Goal: Task Accomplishment & Management: Manage account settings

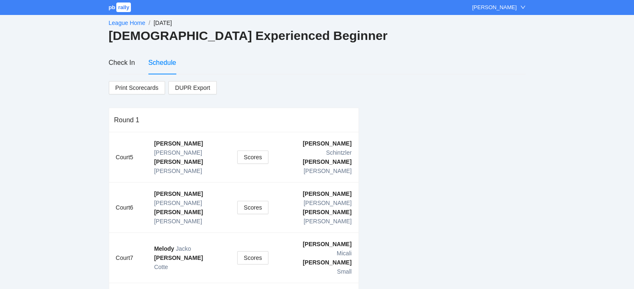
click at [126, 20] on link "League Home" at bounding box center [127, 23] width 37 height 7
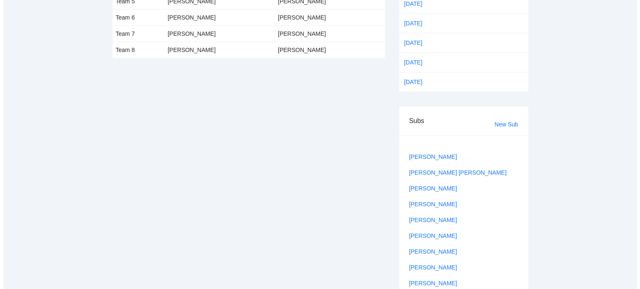
scroll to position [156, 0]
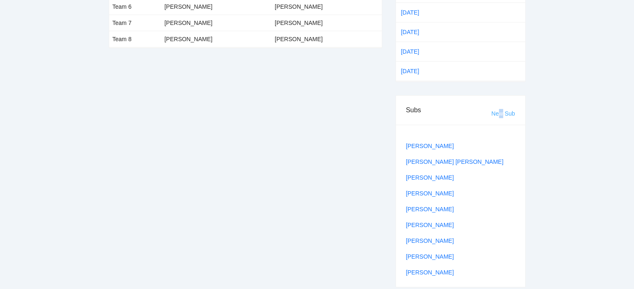
click at [501, 110] on link "New Sub" at bounding box center [503, 113] width 24 height 7
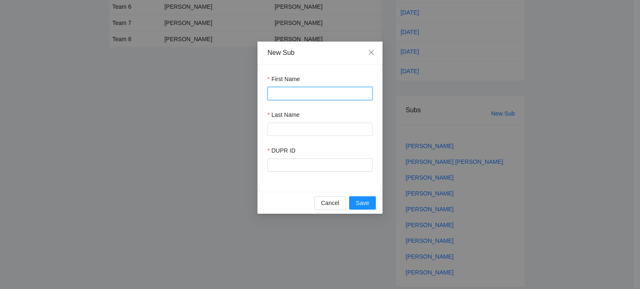
click at [301, 95] on input "First Name" at bounding box center [319, 93] width 105 height 13
type input "*******"
click at [288, 132] on input "Last Name" at bounding box center [319, 129] width 105 height 13
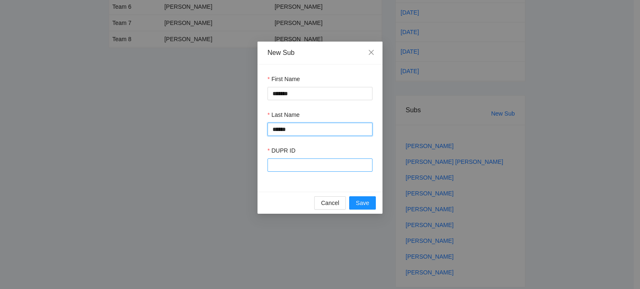
type input "******"
click at [281, 163] on input "DUPR ID" at bounding box center [319, 165] width 105 height 13
type input "******"
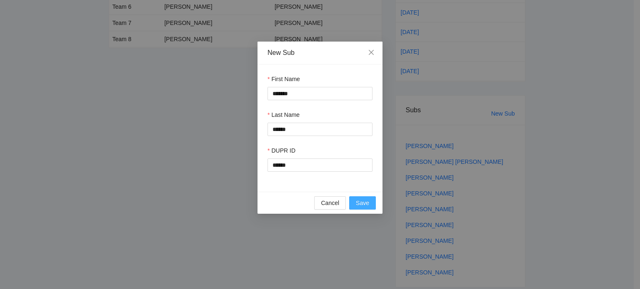
click at [362, 205] on span "Save" at bounding box center [362, 203] width 13 height 9
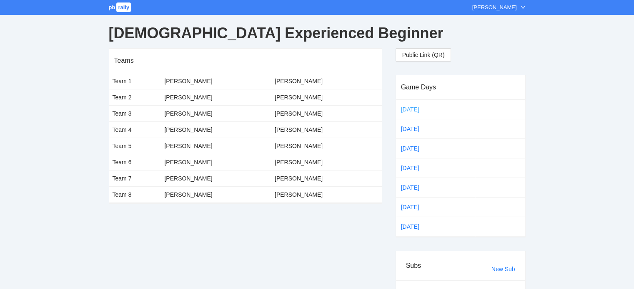
click at [406, 108] on link "[DATE]" at bounding box center [416, 109] width 35 height 12
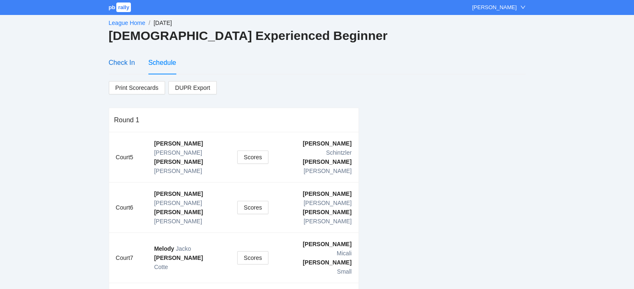
click at [124, 61] on div "Check In" at bounding box center [122, 62] width 26 height 10
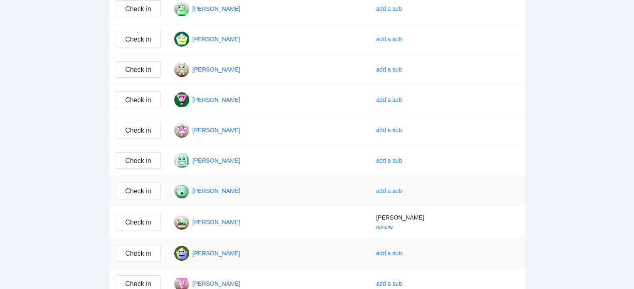
scroll to position [250, 0]
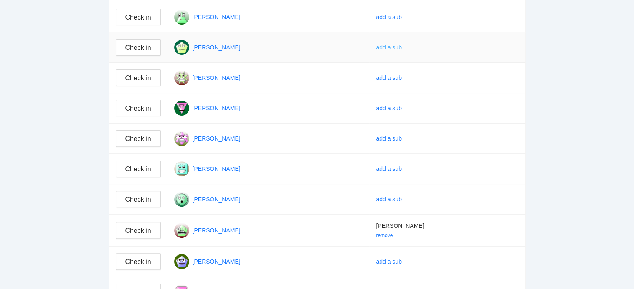
click at [394, 45] on div "add a sub" at bounding box center [389, 47] width 26 height 9
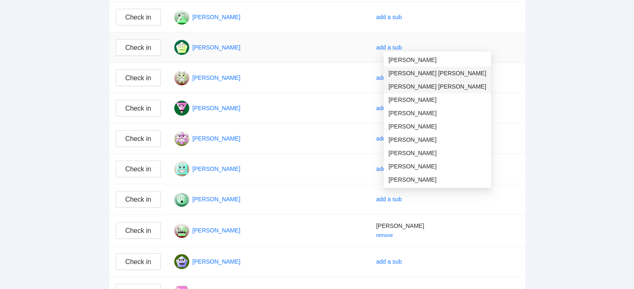
click at [401, 70] on span "[PERSON_NAME] [PERSON_NAME]" at bounding box center [436, 73] width 97 height 9
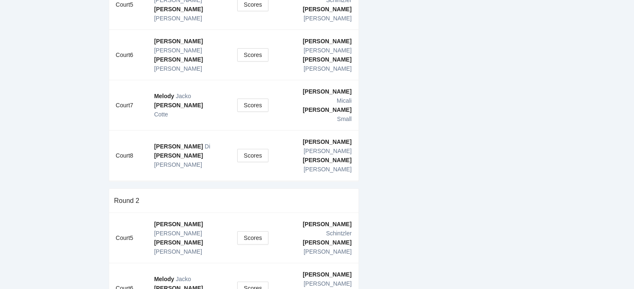
scroll to position [28, 0]
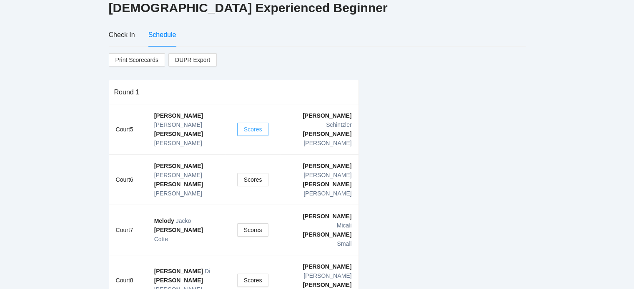
click at [253, 125] on span "Scores" at bounding box center [253, 129] width 18 height 9
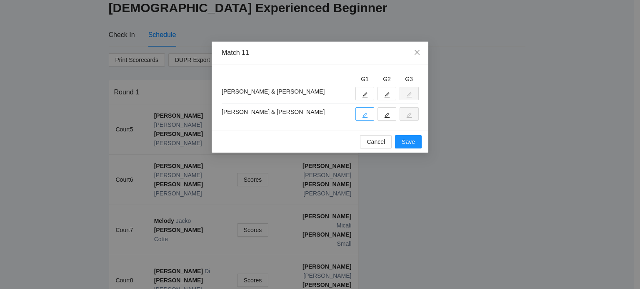
click at [366, 113] on icon "edit" at bounding box center [365, 115] width 6 height 6
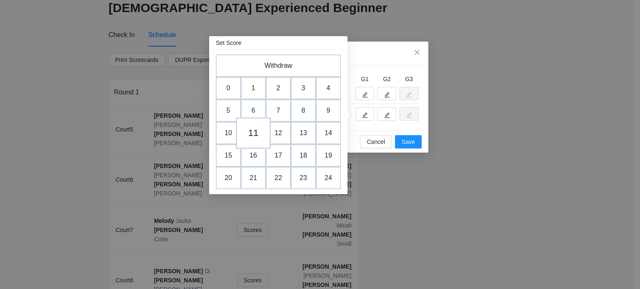
click at [254, 133] on td "11" at bounding box center [253, 133] width 35 height 32
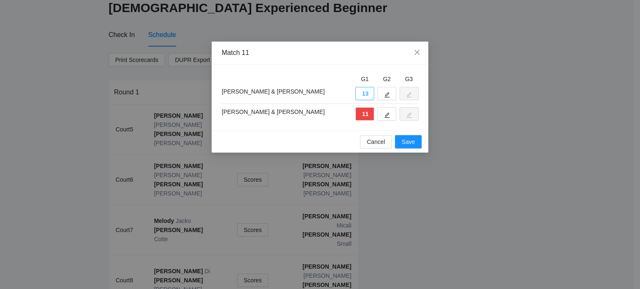
click at [366, 94] on button "13" at bounding box center [364, 93] width 19 height 13
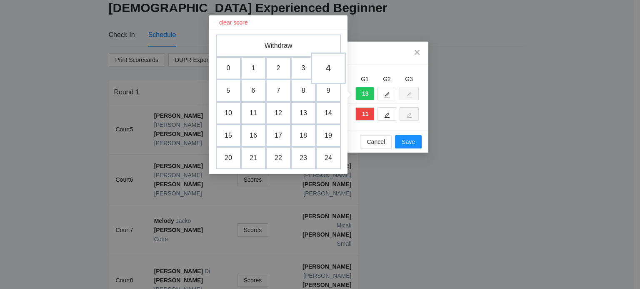
click at [327, 68] on td "4" at bounding box center [328, 68] width 35 height 32
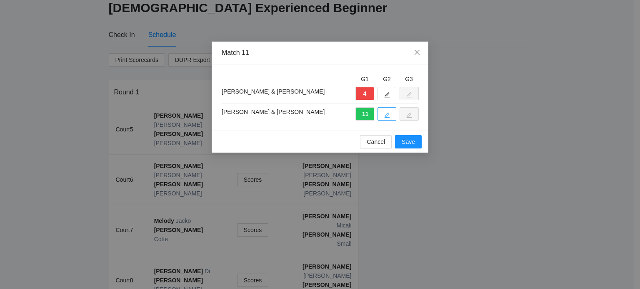
click at [385, 115] on icon "edit" at bounding box center [386, 115] width 5 height 5
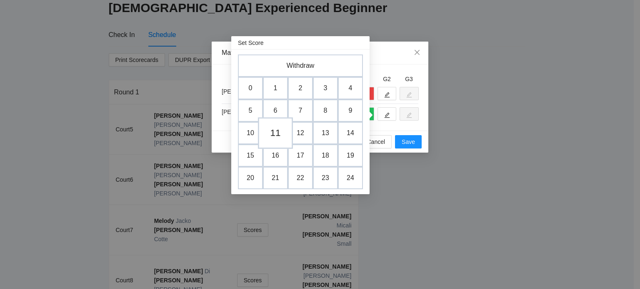
click at [275, 133] on td "11" at bounding box center [275, 133] width 35 height 32
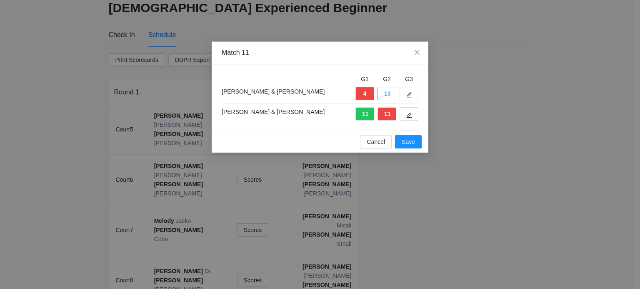
click at [382, 93] on button "13" at bounding box center [386, 93] width 19 height 13
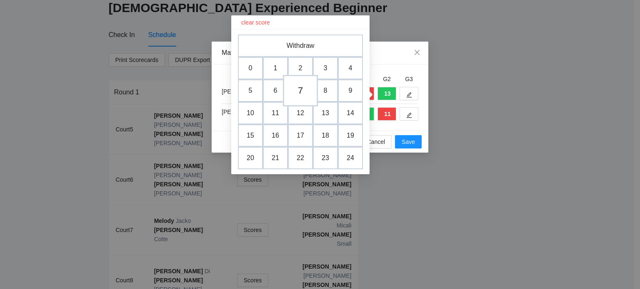
click at [295, 90] on td "7" at bounding box center [300, 91] width 35 height 32
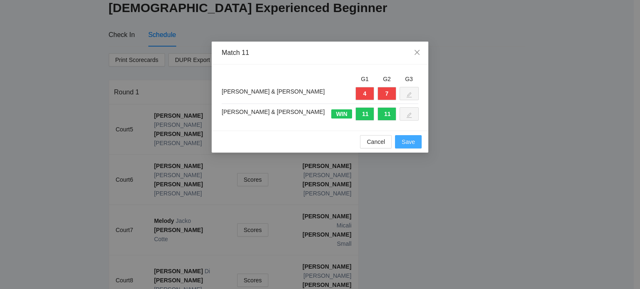
click at [405, 140] on span "Save" at bounding box center [408, 141] width 13 height 9
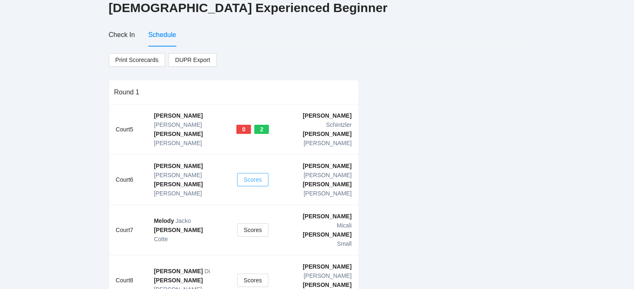
click at [253, 175] on span "Scores" at bounding box center [253, 179] width 18 height 9
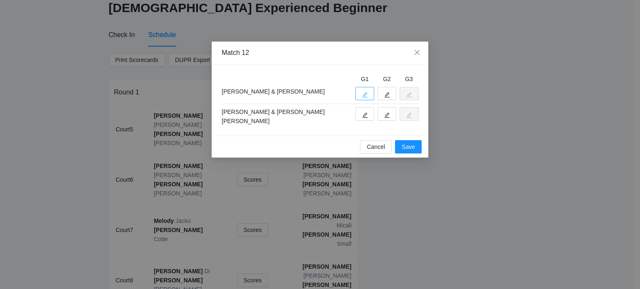
click at [358, 94] on button "button" at bounding box center [364, 93] width 19 height 13
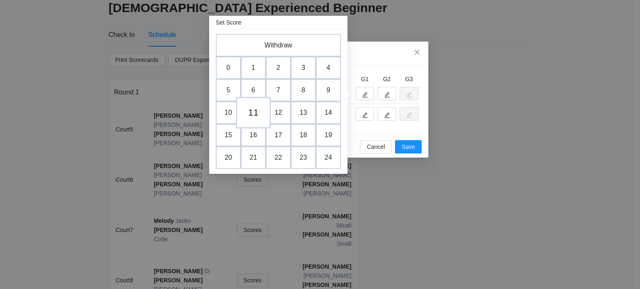
click at [253, 111] on td "11" at bounding box center [253, 113] width 35 height 32
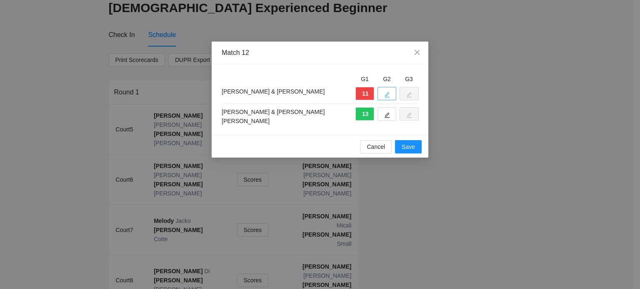
click at [389, 95] on icon "edit" at bounding box center [387, 95] width 6 height 6
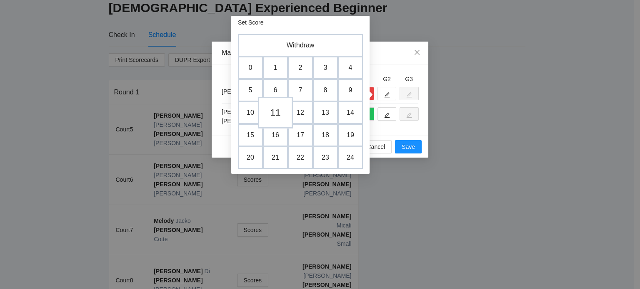
click at [278, 110] on td "11" at bounding box center [275, 113] width 35 height 32
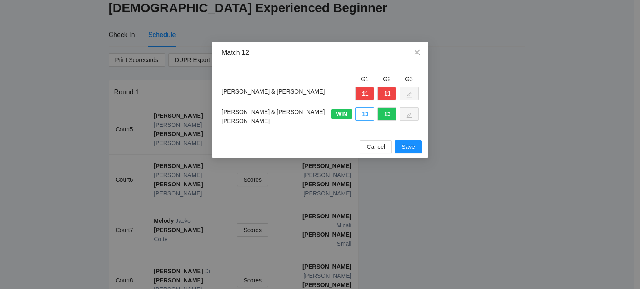
click at [364, 113] on button "13" at bounding box center [364, 113] width 19 height 13
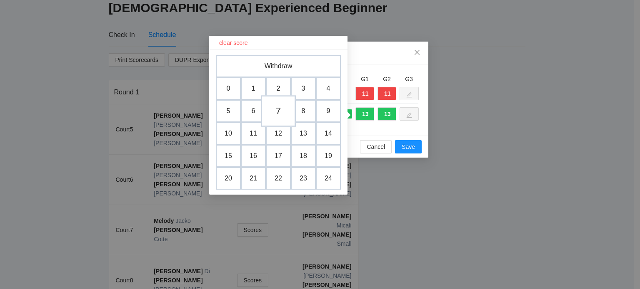
click at [278, 110] on td "7" at bounding box center [278, 111] width 35 height 32
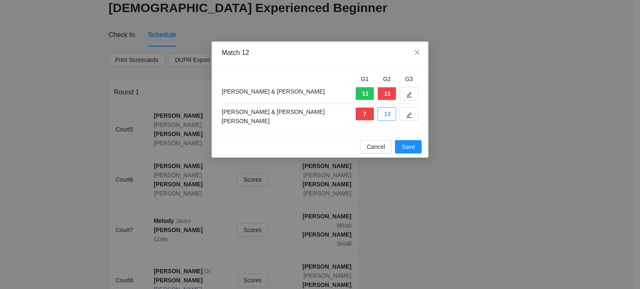
click at [387, 114] on button "13" at bounding box center [386, 113] width 19 height 13
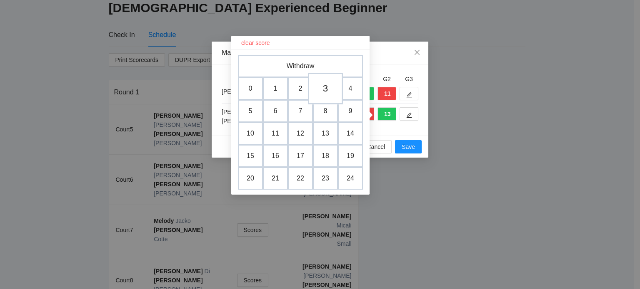
click at [325, 90] on td "3" at bounding box center [325, 89] width 35 height 32
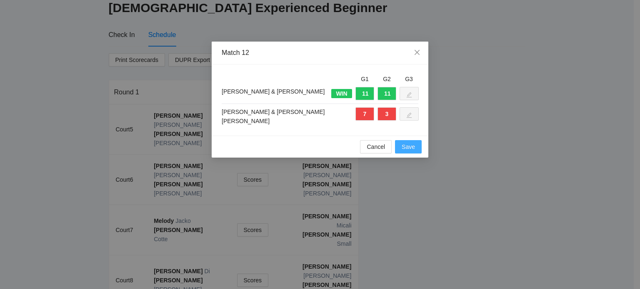
click at [408, 145] on span "Save" at bounding box center [408, 146] width 13 height 9
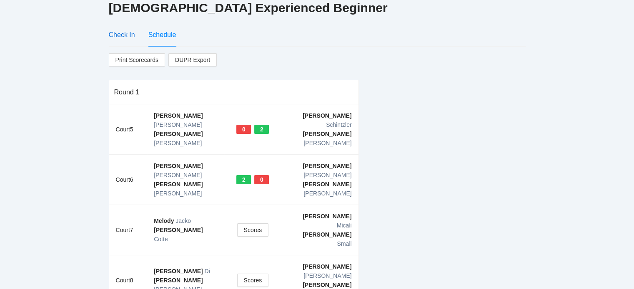
click at [120, 33] on div "Check In" at bounding box center [122, 35] width 26 height 10
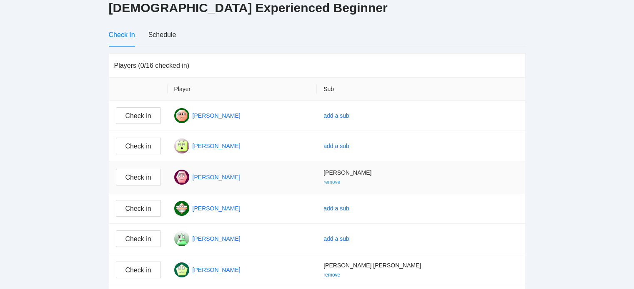
click at [340, 180] on link "remove" at bounding box center [331, 183] width 17 height 6
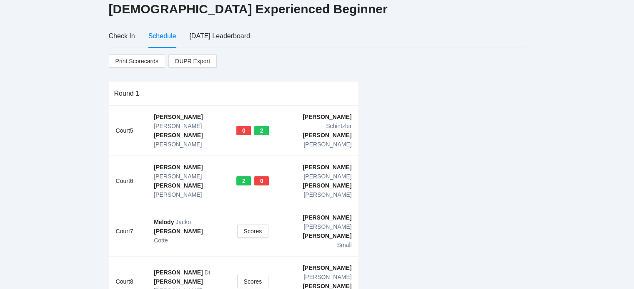
scroll to position [27, 0]
click at [119, 33] on div "Check In" at bounding box center [122, 36] width 26 height 10
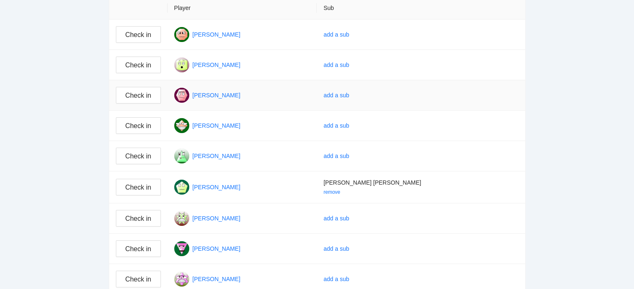
scroll to position [110, 0]
click at [349, 153] on div "add a sub" at bounding box center [336, 155] width 26 height 9
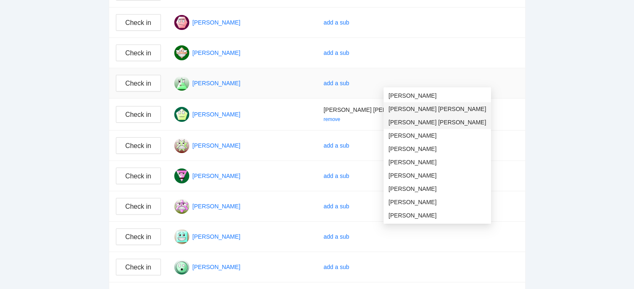
scroll to position [193, 0]
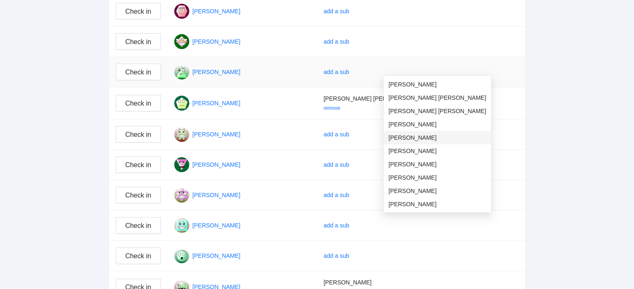
click at [398, 135] on span "[PERSON_NAME]" at bounding box center [436, 137] width 97 height 9
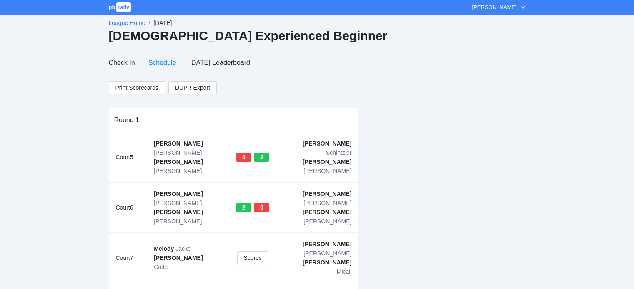
scroll to position [153, 0]
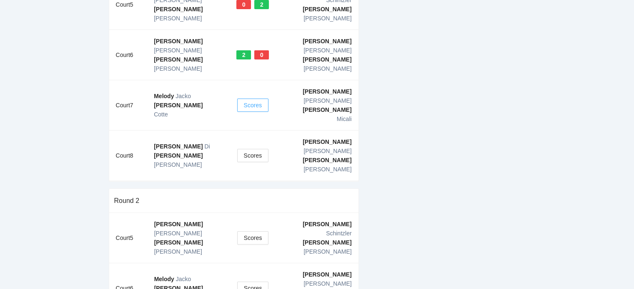
click at [251, 101] on span "Scores" at bounding box center [253, 105] width 18 height 9
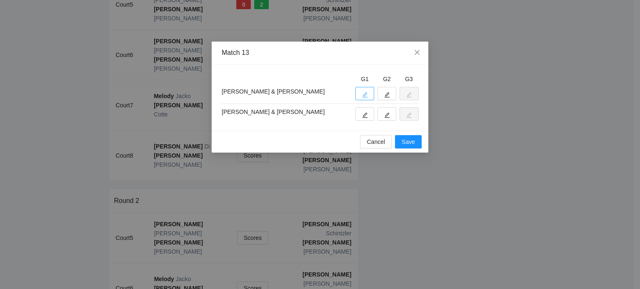
click at [364, 92] on icon "edit" at bounding box center [365, 95] width 6 height 6
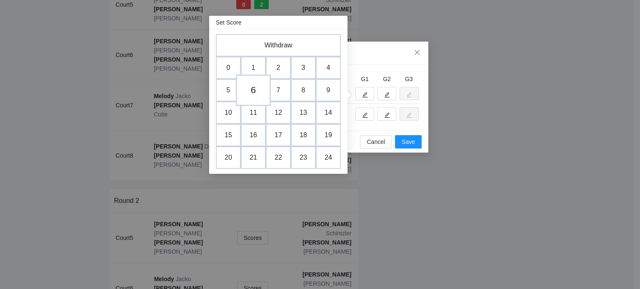
click at [256, 88] on td "6" at bounding box center [253, 91] width 35 height 32
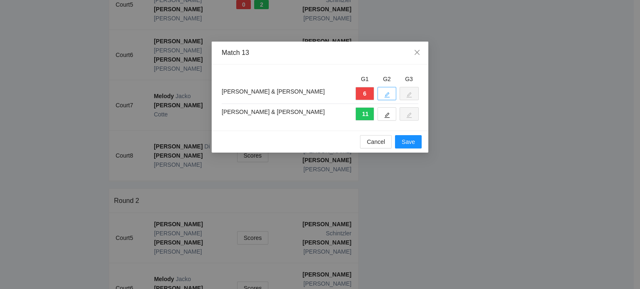
click at [383, 94] on button "button" at bounding box center [386, 93] width 19 height 13
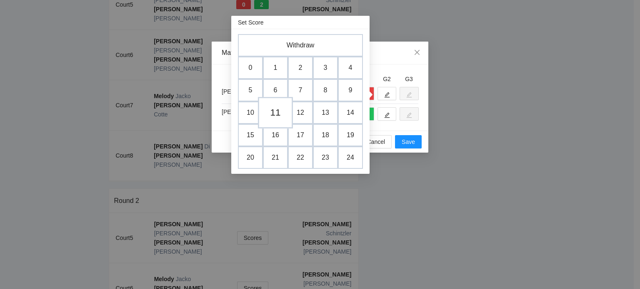
click at [278, 110] on td "11" at bounding box center [275, 113] width 35 height 32
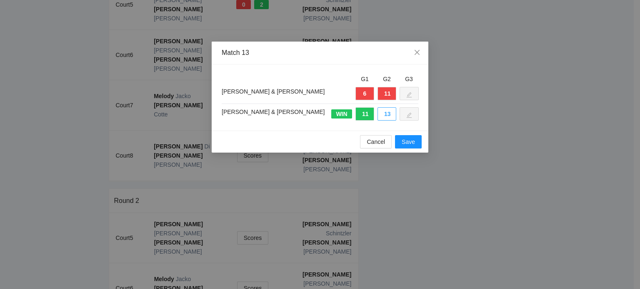
click at [389, 112] on button "13" at bounding box center [386, 113] width 19 height 13
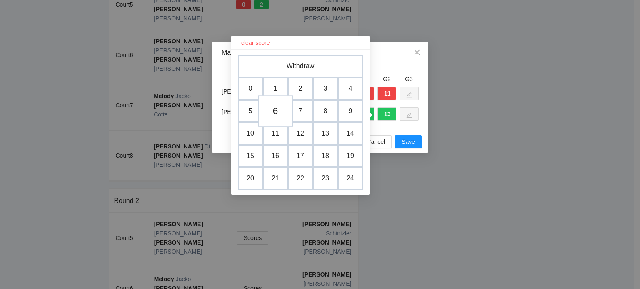
click at [279, 111] on td "6" at bounding box center [275, 111] width 35 height 32
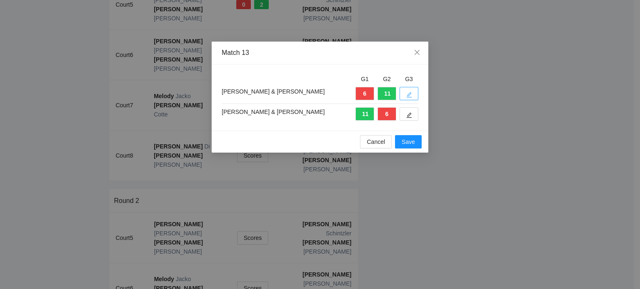
click at [409, 93] on icon "edit" at bounding box center [409, 95] width 6 height 6
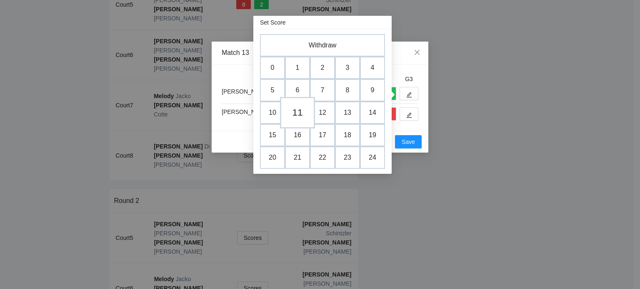
click at [300, 110] on td "11" at bounding box center [297, 113] width 35 height 32
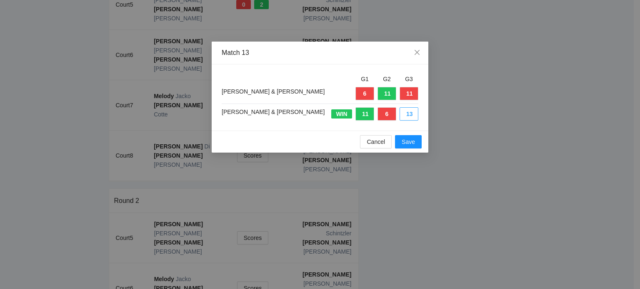
click at [408, 111] on button "13" at bounding box center [408, 113] width 19 height 13
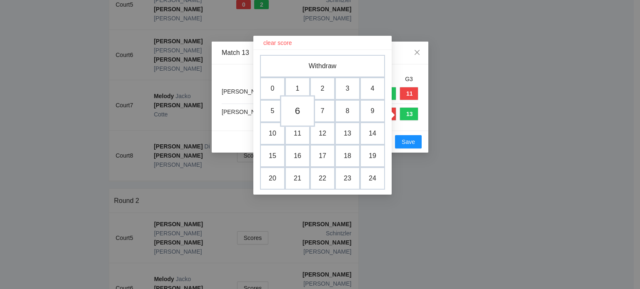
click at [299, 113] on td "6" at bounding box center [297, 111] width 35 height 32
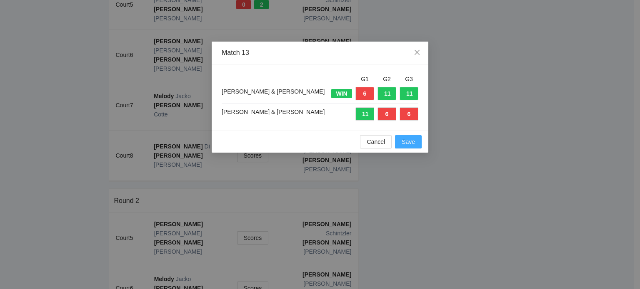
click at [405, 142] on span "Save" at bounding box center [408, 141] width 13 height 9
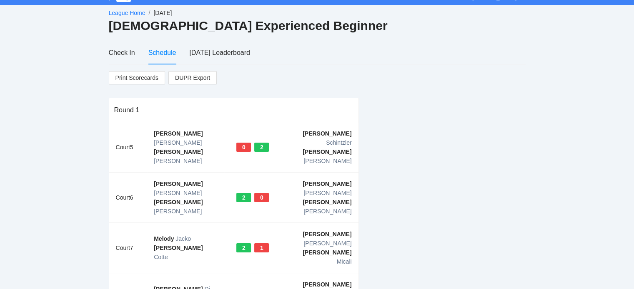
scroll to position [0, 0]
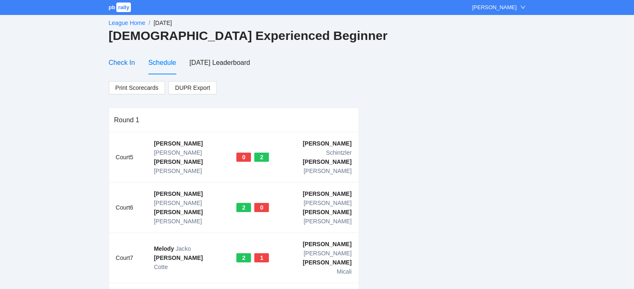
click at [118, 62] on div "Check In" at bounding box center [122, 62] width 26 height 10
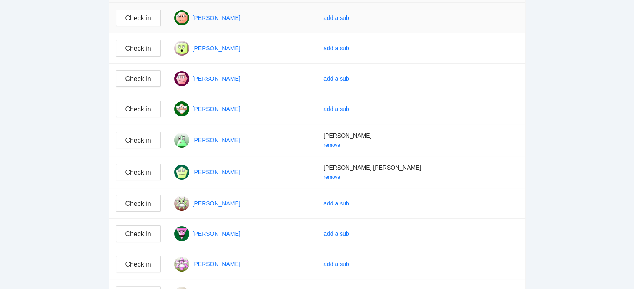
scroll to position [167, 0]
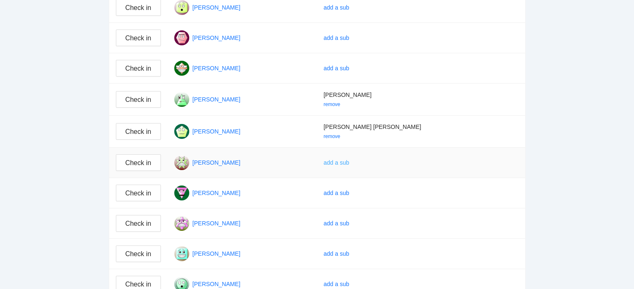
click at [349, 163] on div "add a sub" at bounding box center [336, 162] width 26 height 9
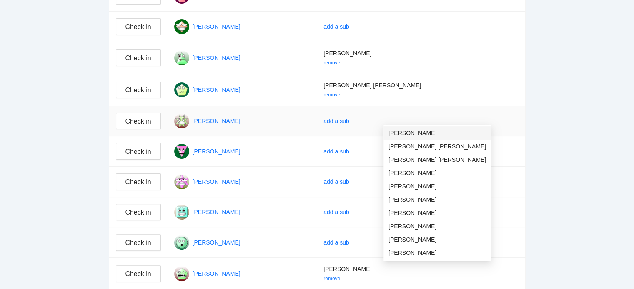
scroll to position [250, 0]
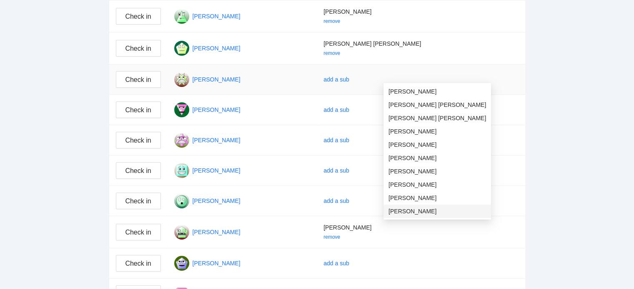
click at [404, 209] on span "[PERSON_NAME]" at bounding box center [436, 211] width 97 height 9
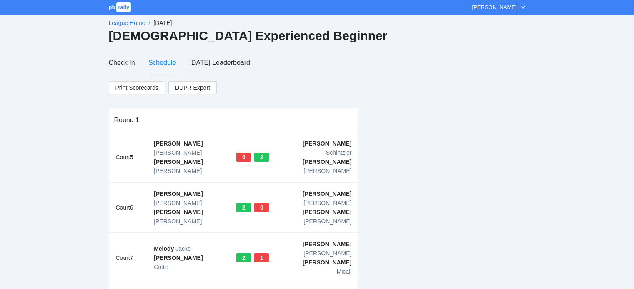
scroll to position [153, 0]
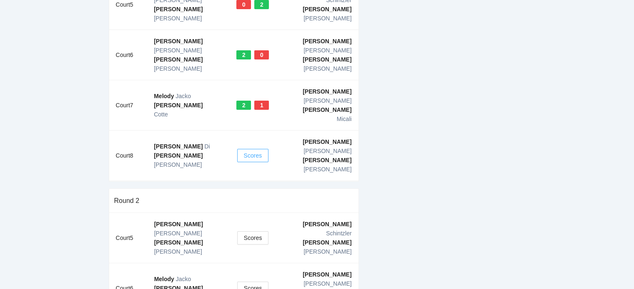
click at [250, 151] on span "Scores" at bounding box center [253, 155] width 18 height 9
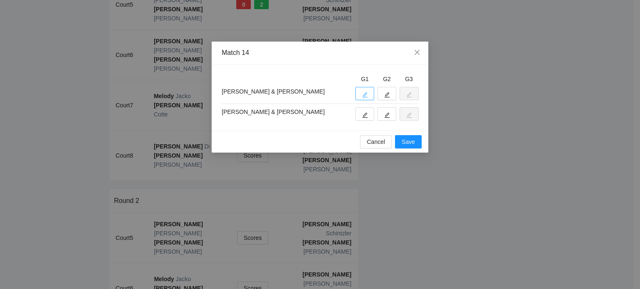
click at [364, 92] on icon "edit" at bounding box center [365, 95] width 6 height 6
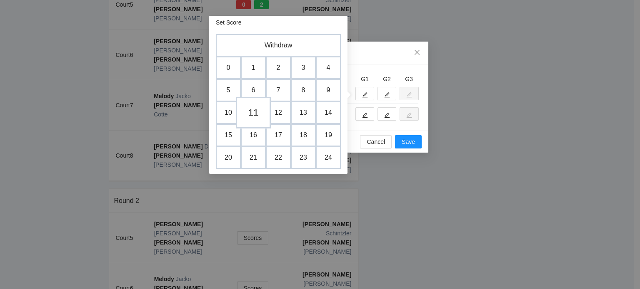
click at [257, 111] on td "11" at bounding box center [253, 113] width 35 height 32
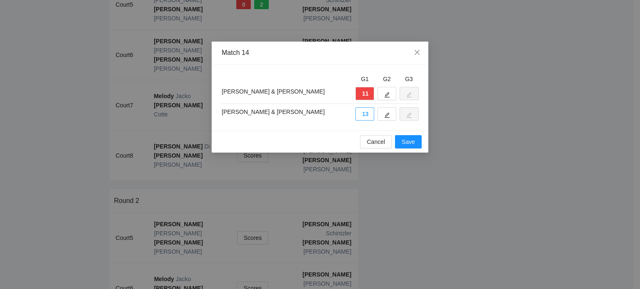
click at [359, 115] on button "13" at bounding box center [364, 113] width 19 height 13
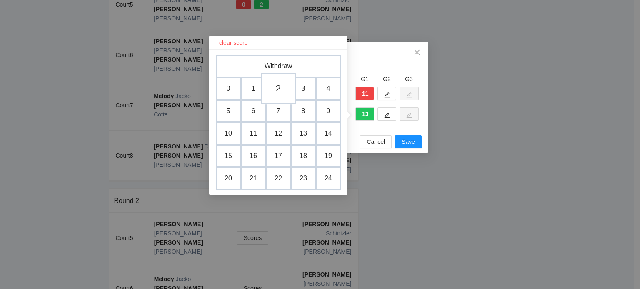
click at [274, 88] on td "2" at bounding box center [278, 89] width 35 height 32
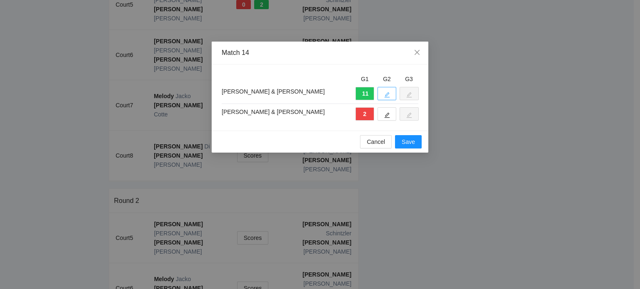
click at [389, 90] on button "button" at bounding box center [386, 93] width 19 height 13
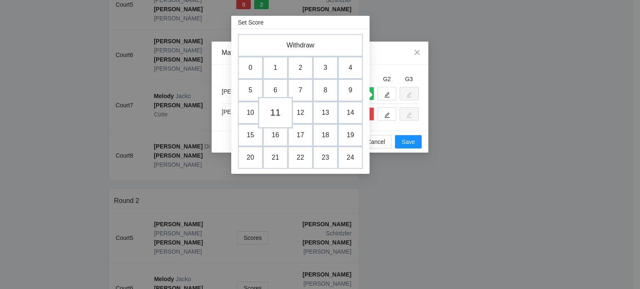
click at [275, 111] on td "11" at bounding box center [275, 113] width 35 height 32
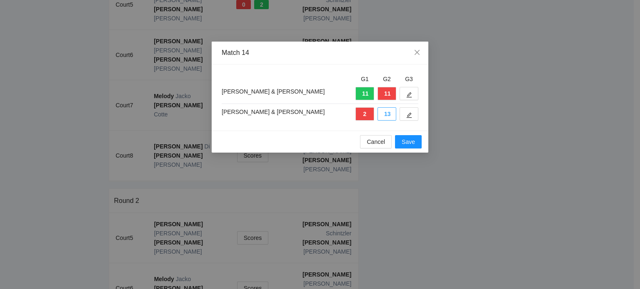
click at [387, 115] on button "13" at bounding box center [386, 113] width 19 height 13
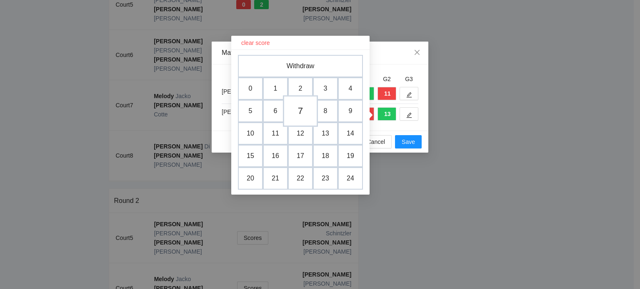
click at [297, 113] on td "7" at bounding box center [300, 111] width 35 height 32
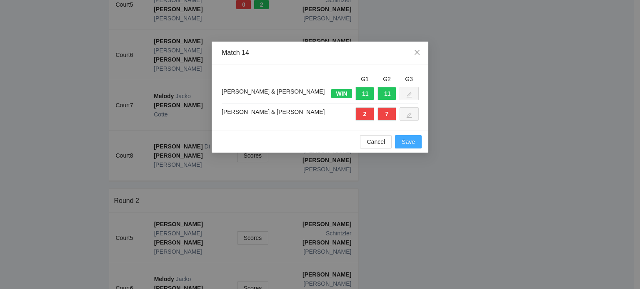
drag, startPoint x: 404, startPoint y: 142, endPoint x: 405, endPoint y: 147, distance: 5.2
click at [404, 142] on span "Save" at bounding box center [408, 141] width 13 height 9
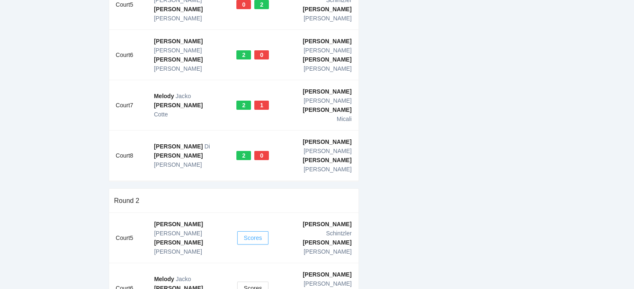
click at [249, 234] on span "Scores" at bounding box center [253, 238] width 18 height 9
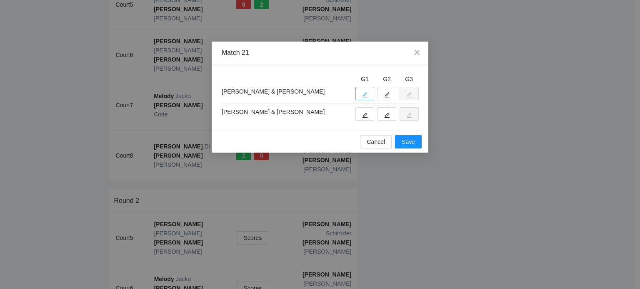
click at [365, 92] on span "edit" at bounding box center [365, 95] width 6 height 6
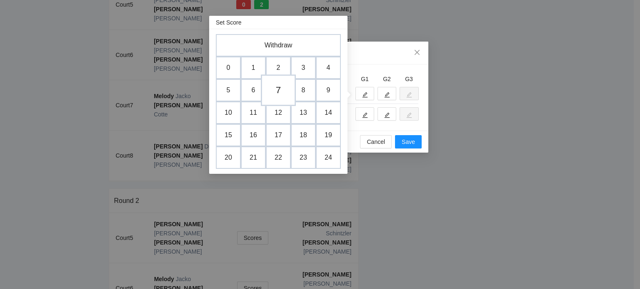
click at [283, 90] on td "7" at bounding box center [278, 91] width 35 height 32
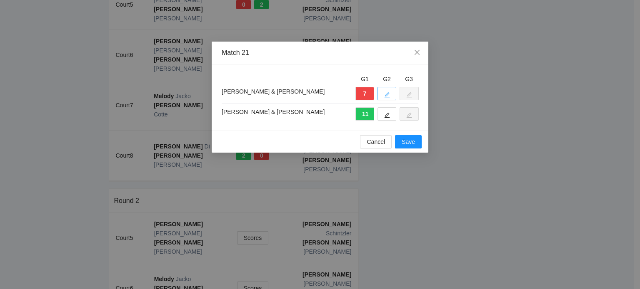
click at [383, 93] on button "button" at bounding box center [386, 93] width 19 height 13
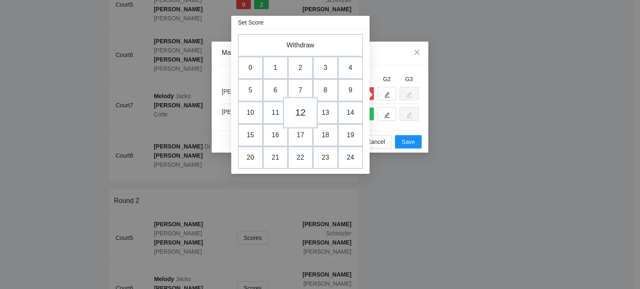
click at [304, 110] on td "12" at bounding box center [300, 113] width 35 height 32
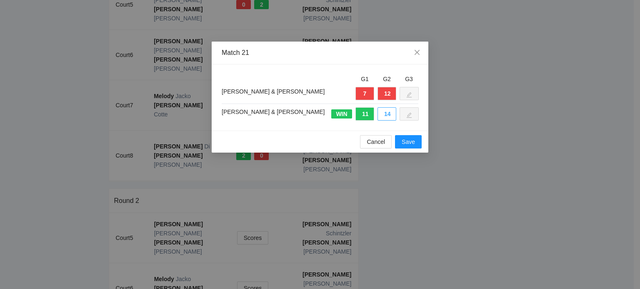
click at [385, 114] on button "14" at bounding box center [386, 113] width 19 height 13
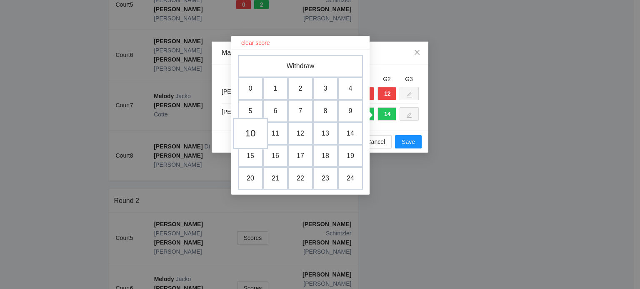
click at [250, 134] on td "10" at bounding box center [250, 134] width 35 height 32
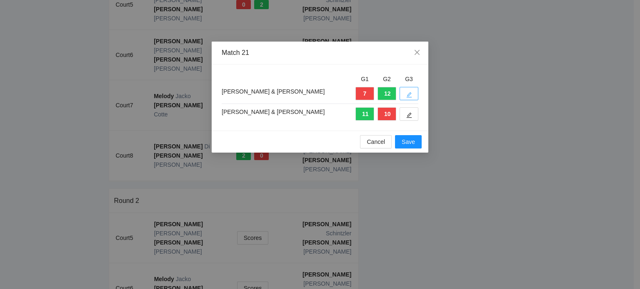
click at [409, 93] on icon "edit" at bounding box center [409, 94] width 5 height 5
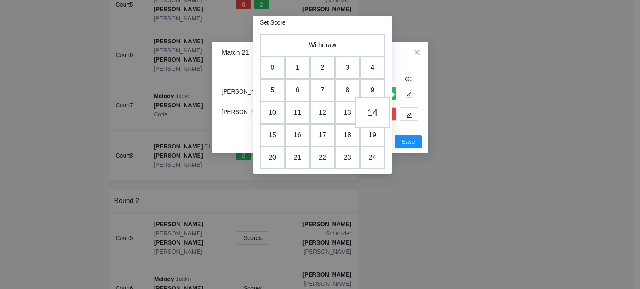
click at [376, 112] on td "14" at bounding box center [372, 113] width 35 height 32
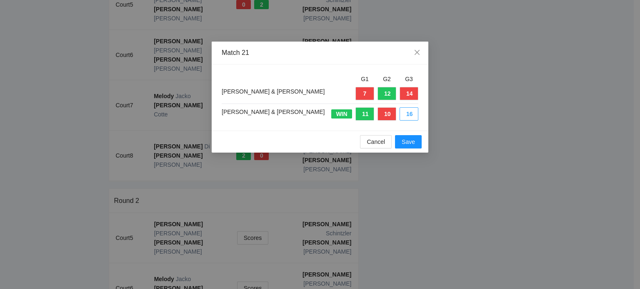
click at [405, 114] on button "16" at bounding box center [408, 113] width 19 height 13
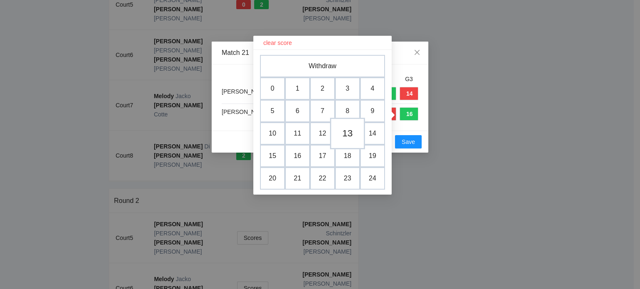
click at [331, 131] on td "13" at bounding box center [347, 134] width 35 height 32
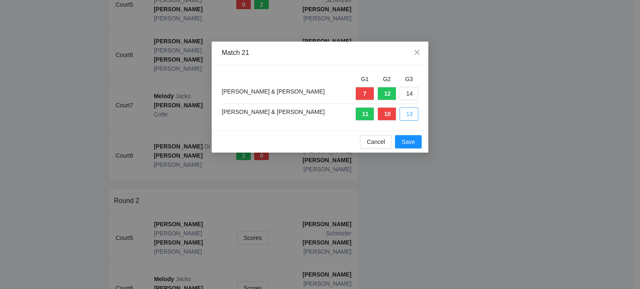
click at [410, 113] on button "13" at bounding box center [408, 113] width 19 height 13
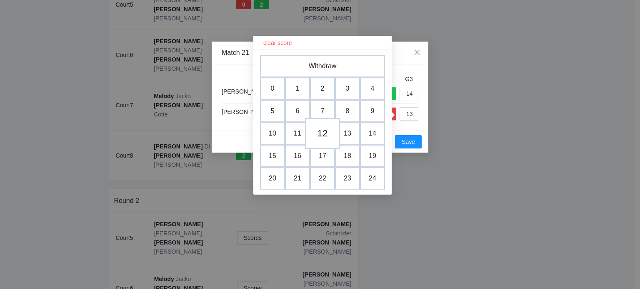
click at [325, 130] on td "12" at bounding box center [322, 134] width 35 height 32
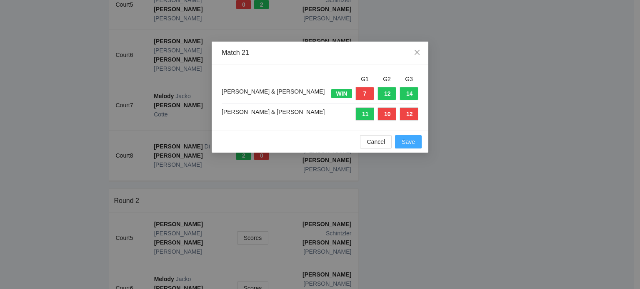
click at [413, 141] on span "Save" at bounding box center [408, 141] width 13 height 9
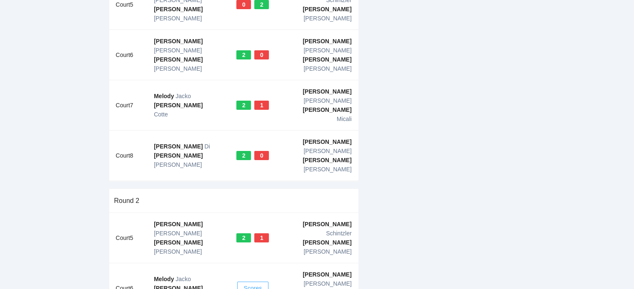
click at [252, 284] on span "Scores" at bounding box center [253, 288] width 18 height 9
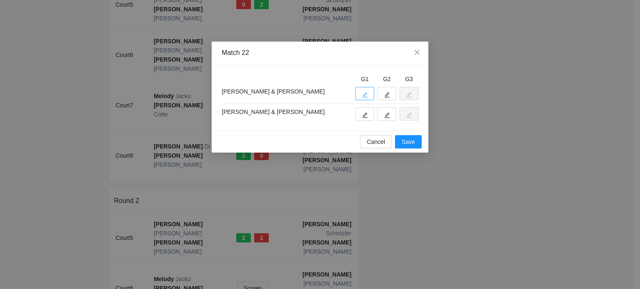
click at [363, 92] on icon "edit" at bounding box center [365, 95] width 6 height 6
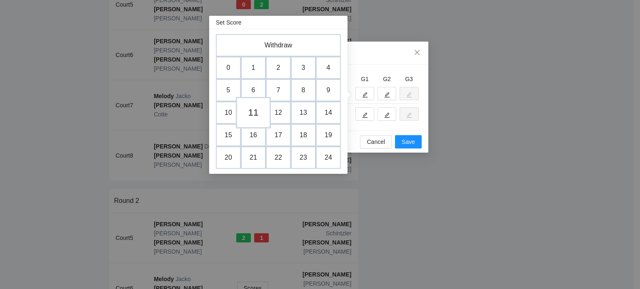
click at [253, 111] on td "11" at bounding box center [253, 113] width 35 height 32
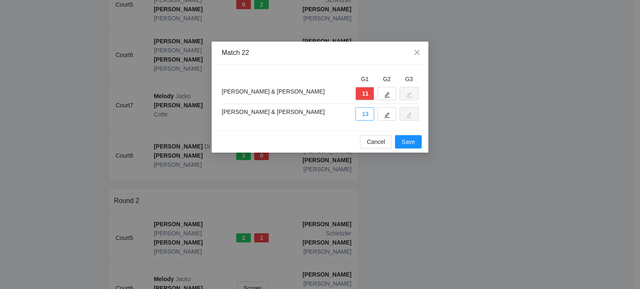
click at [367, 116] on button "13" at bounding box center [364, 113] width 19 height 13
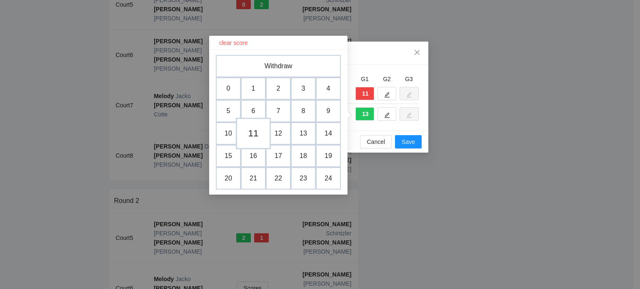
click at [253, 132] on td "11" at bounding box center [253, 134] width 35 height 32
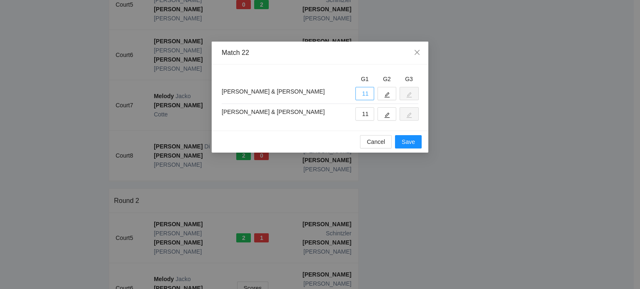
click at [362, 95] on button "11" at bounding box center [364, 93] width 19 height 13
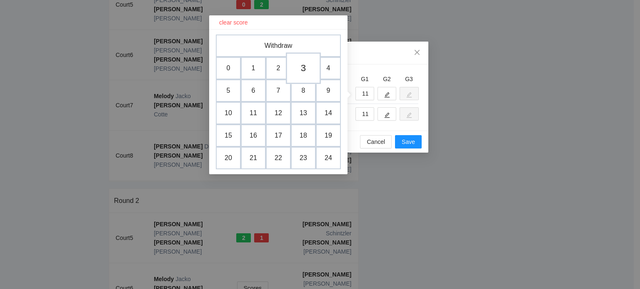
click at [304, 68] on td "3" at bounding box center [303, 68] width 35 height 32
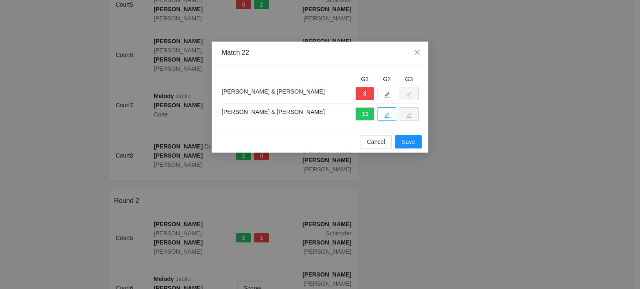
click at [388, 115] on icon "edit" at bounding box center [387, 115] width 6 height 6
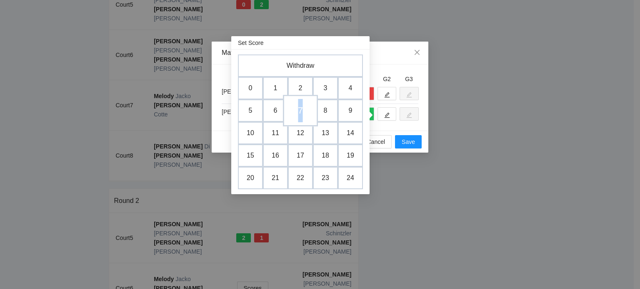
click at [300, 112] on td "7" at bounding box center [300, 111] width 35 height 32
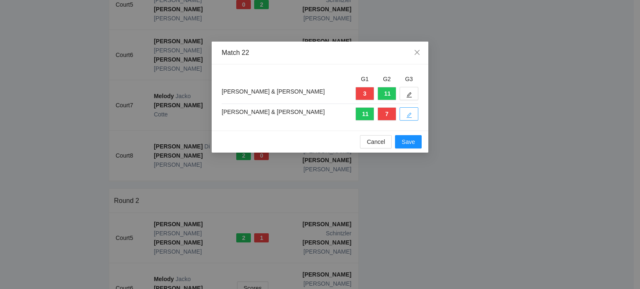
click at [403, 112] on button "button" at bounding box center [408, 113] width 19 height 13
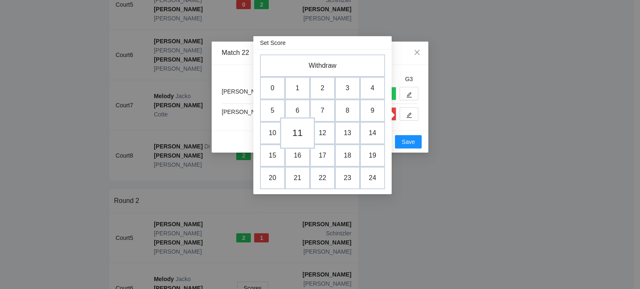
click at [299, 135] on td "11" at bounding box center [297, 133] width 35 height 32
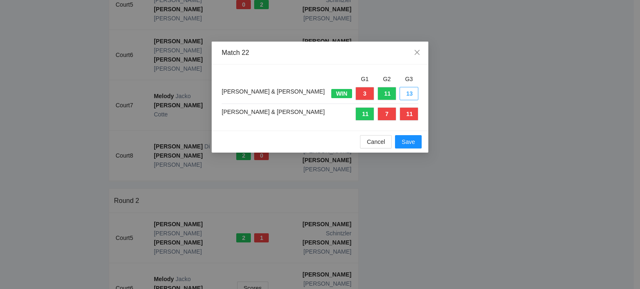
click at [407, 89] on button "13" at bounding box center [408, 93] width 19 height 13
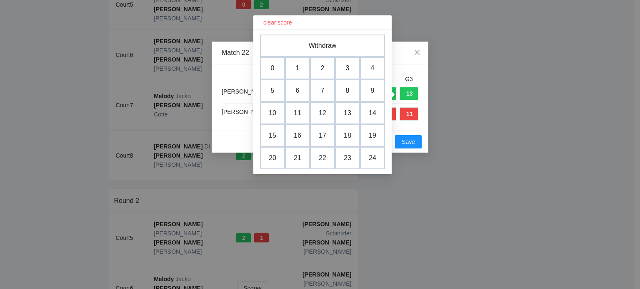
click at [347, 65] on td "3" at bounding box center [347, 68] width 25 height 22
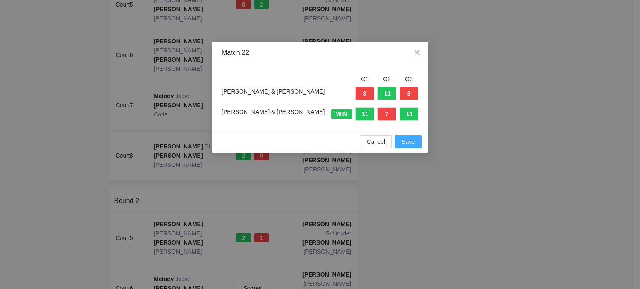
click at [409, 142] on span "Save" at bounding box center [408, 141] width 13 height 9
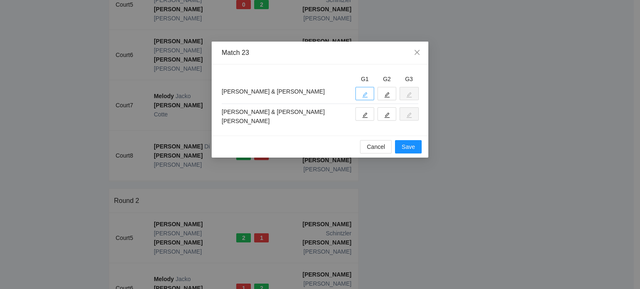
click at [363, 92] on icon "edit" at bounding box center [365, 95] width 6 height 6
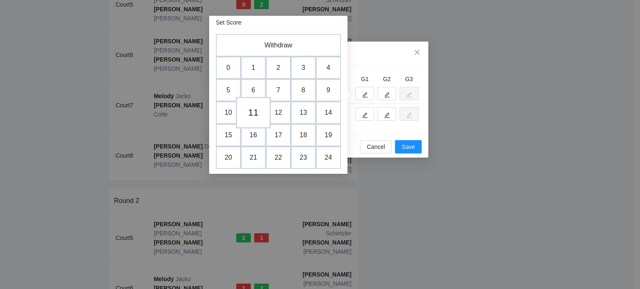
click at [254, 113] on td "11" at bounding box center [253, 113] width 35 height 32
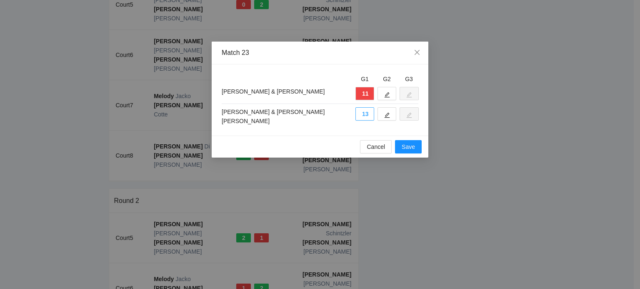
click at [364, 114] on button "13" at bounding box center [364, 113] width 19 height 13
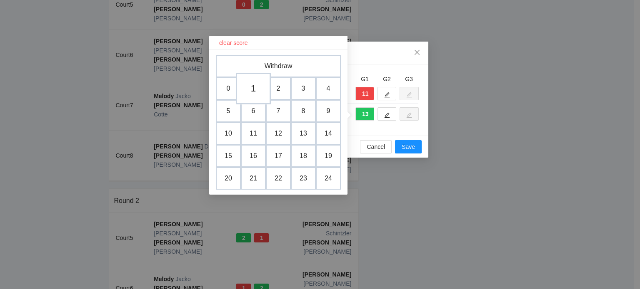
click at [251, 93] on td "1" at bounding box center [253, 89] width 35 height 32
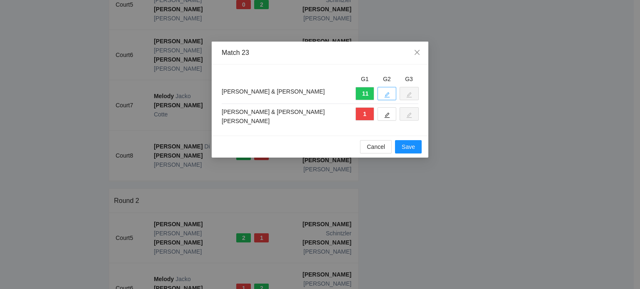
click at [392, 92] on button "button" at bounding box center [386, 93] width 19 height 13
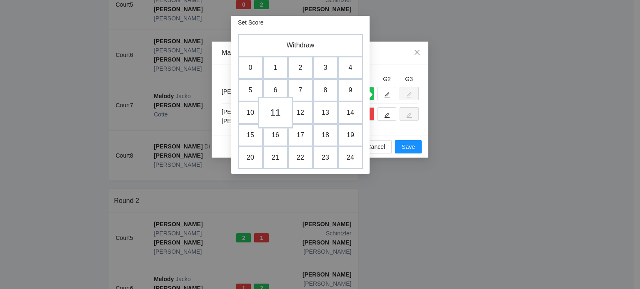
click at [279, 111] on td "11" at bounding box center [275, 113] width 35 height 32
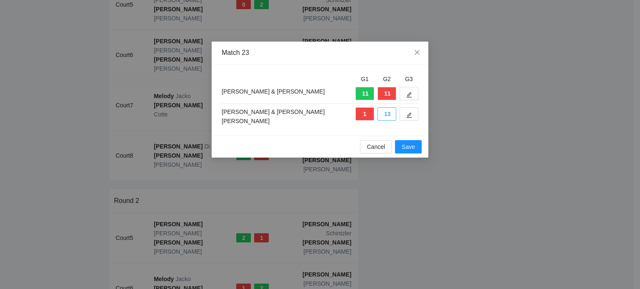
click at [388, 112] on button "13" at bounding box center [386, 113] width 19 height 13
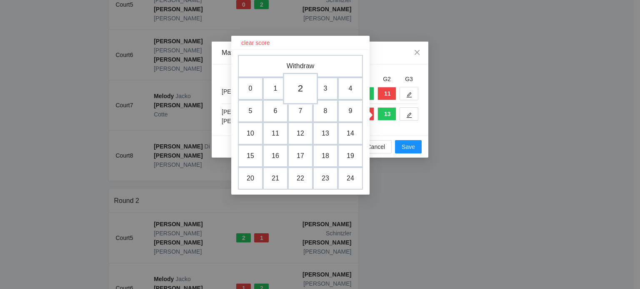
click at [300, 90] on td "2" at bounding box center [300, 89] width 35 height 32
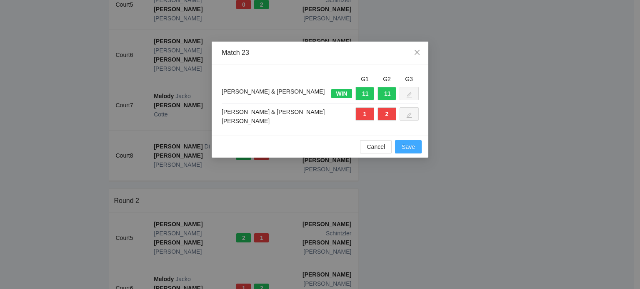
click at [404, 142] on span "Save" at bounding box center [408, 146] width 13 height 9
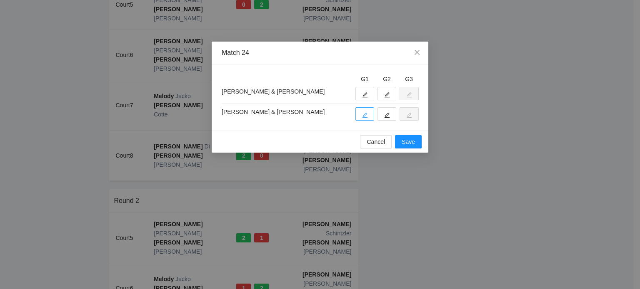
click at [365, 116] on icon "edit" at bounding box center [365, 115] width 6 height 6
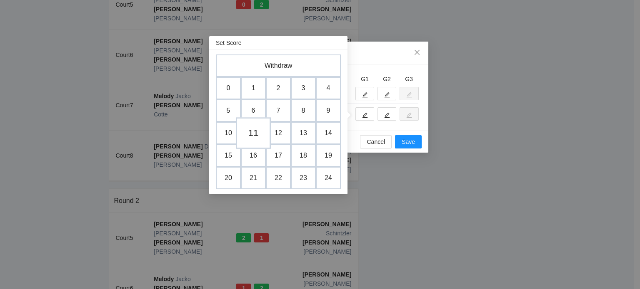
click at [253, 132] on td "11" at bounding box center [253, 133] width 35 height 32
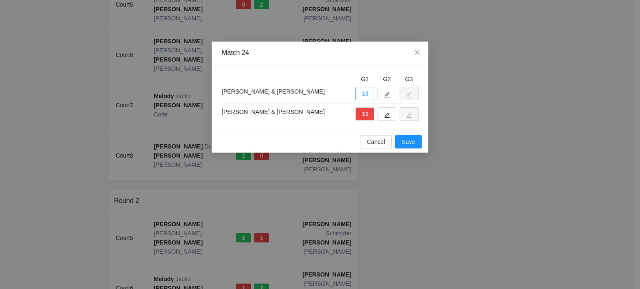
click at [362, 93] on button "13" at bounding box center [364, 93] width 19 height 13
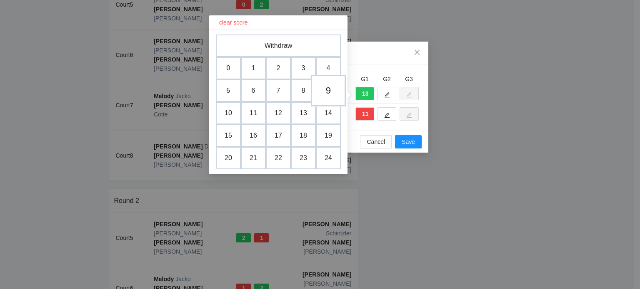
click at [326, 91] on td "9" at bounding box center [328, 91] width 35 height 32
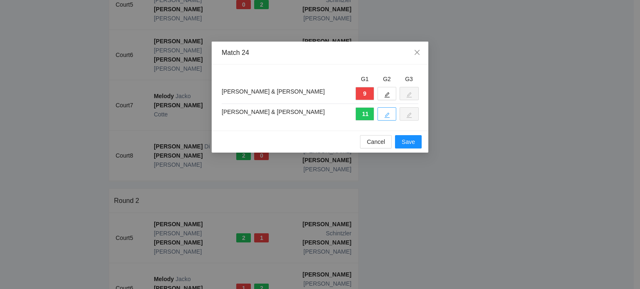
click at [387, 116] on icon "edit" at bounding box center [387, 115] width 6 height 6
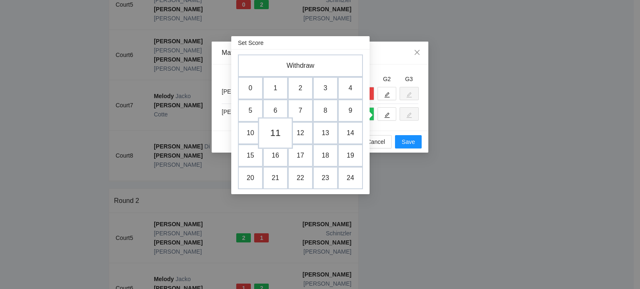
click at [278, 134] on td "11" at bounding box center [275, 133] width 35 height 32
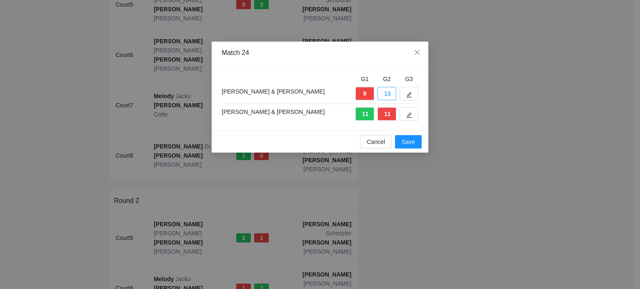
click at [387, 90] on button "13" at bounding box center [386, 93] width 19 height 13
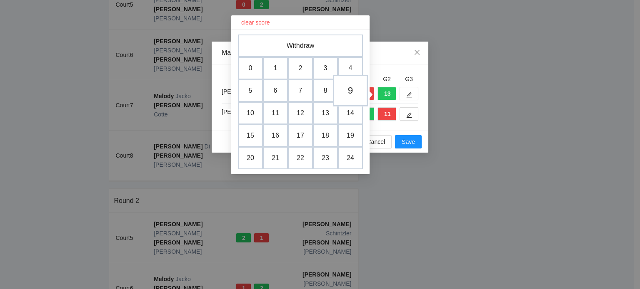
click at [354, 90] on td "9" at bounding box center [350, 91] width 35 height 32
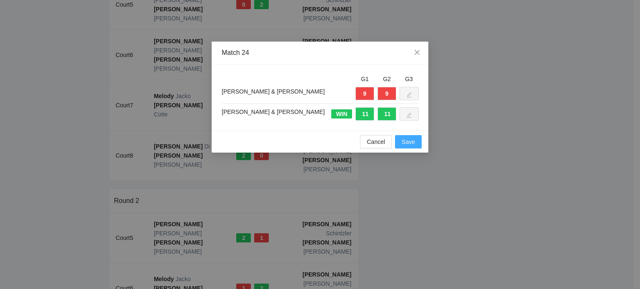
click at [408, 140] on span "Save" at bounding box center [408, 141] width 13 height 9
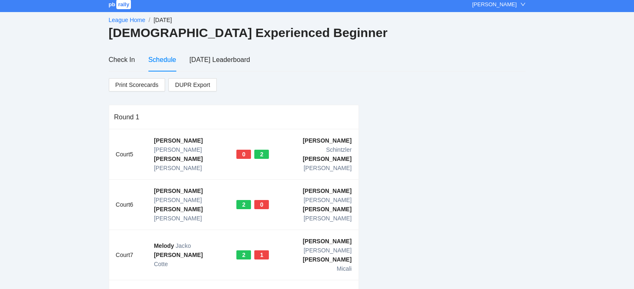
scroll to position [0, 0]
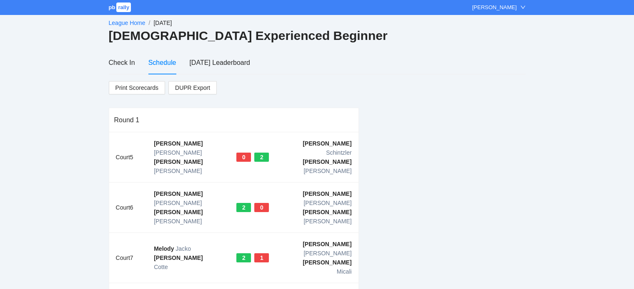
click at [129, 20] on link "League Home" at bounding box center [127, 23] width 37 height 7
